Goal: Information Seeking & Learning: Learn about a topic

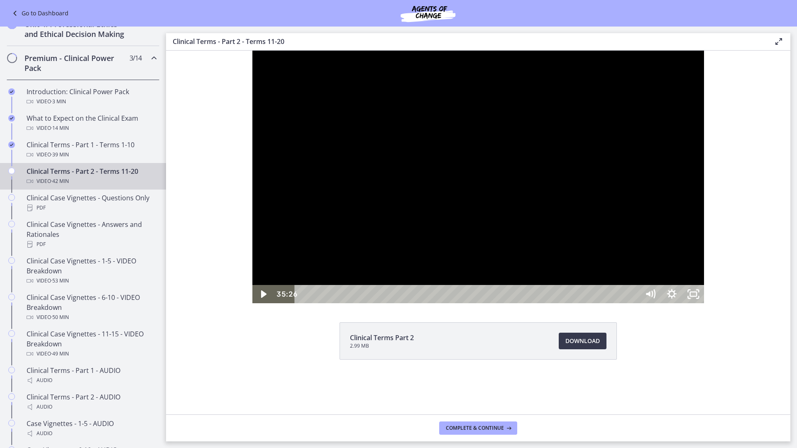
click at [576, 301] on div at bounding box center [478, 177] width 452 height 253
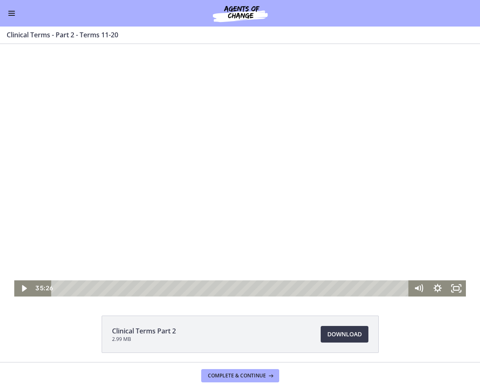
click at [176, 186] on div at bounding box center [240, 170] width 452 height 253
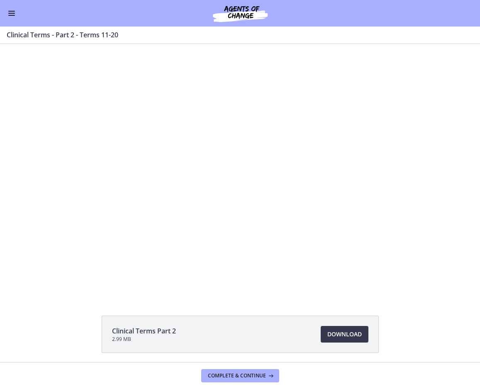
click at [294, 317] on li "Clinical Terms Part 2 2.99 MB Download Opens in a new window" at bounding box center [240, 334] width 277 height 37
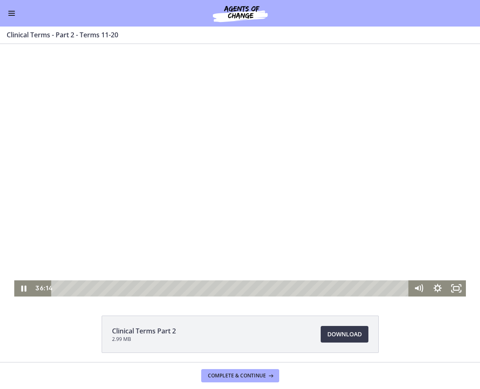
click at [319, 166] on div at bounding box center [240, 170] width 452 height 253
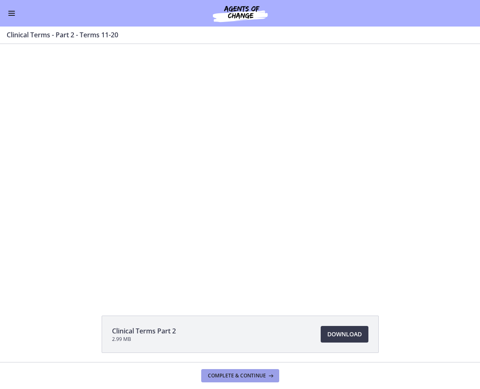
click at [241, 372] on button "Complete & continue" at bounding box center [240, 376] width 78 height 13
